Goal: Navigation & Orientation: Find specific page/section

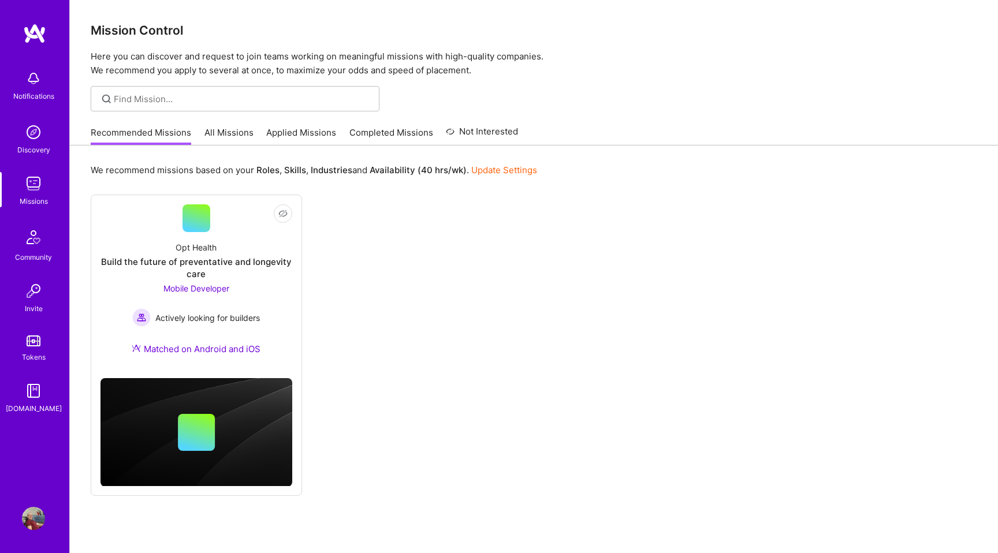
click at [229, 131] on link "All Missions" at bounding box center [229, 136] width 49 height 19
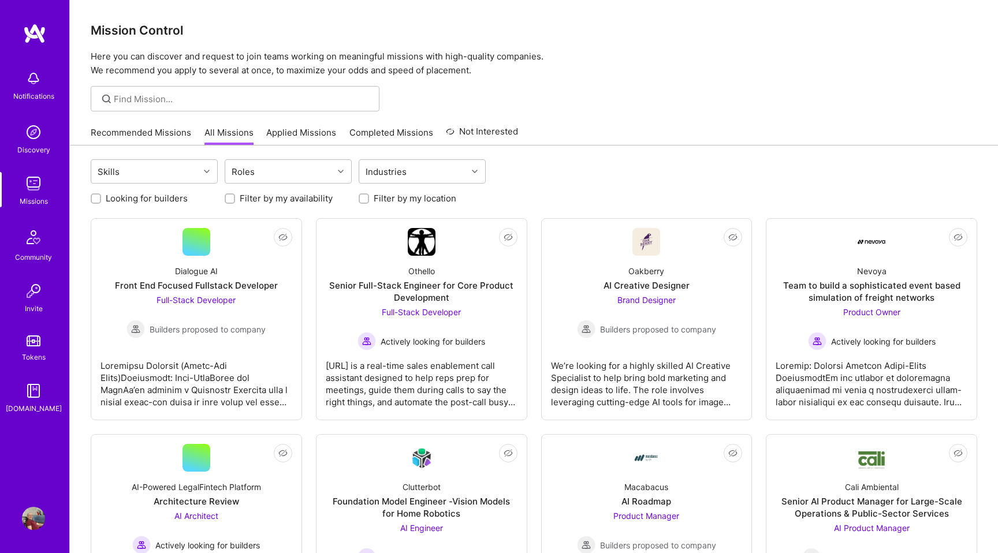
click at [31, 140] on img at bounding box center [33, 132] width 23 height 23
